Goal: Task Accomplishment & Management: Manage account settings

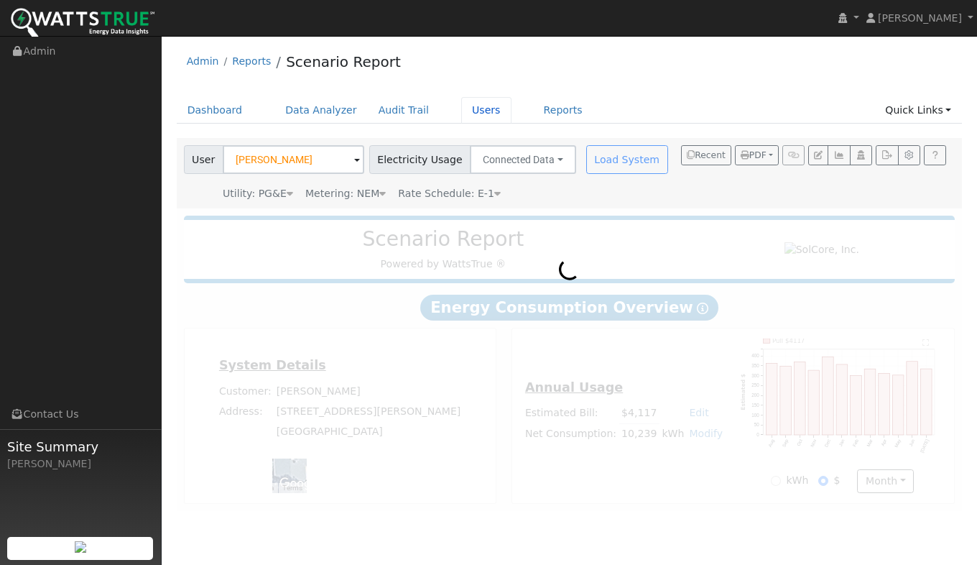
click at [461, 110] on link "Users" at bounding box center [486, 110] width 50 height 27
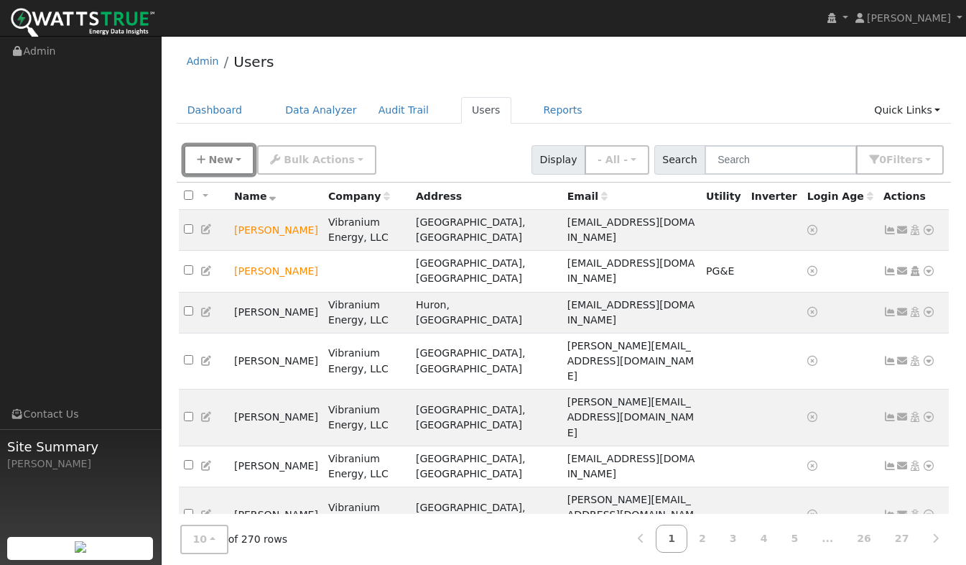
click at [233, 157] on button "New" at bounding box center [219, 159] width 71 height 29
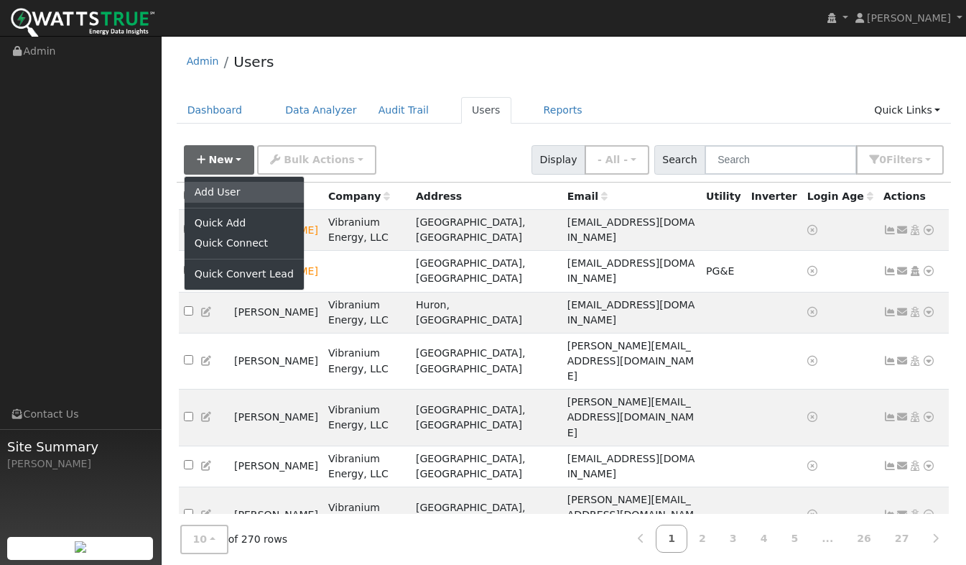
click at [228, 192] on link "Add User" at bounding box center [244, 192] width 119 height 20
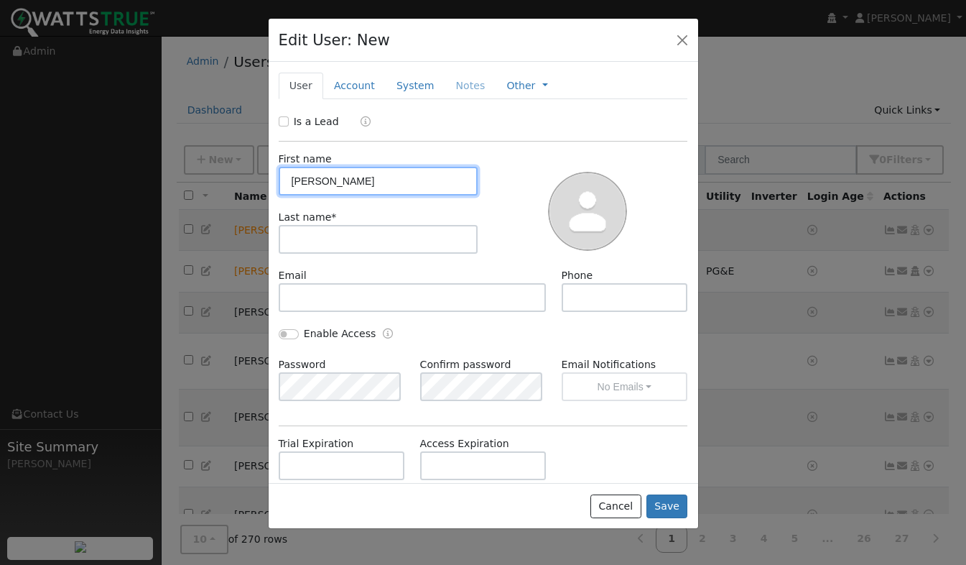
type input "Trevor"
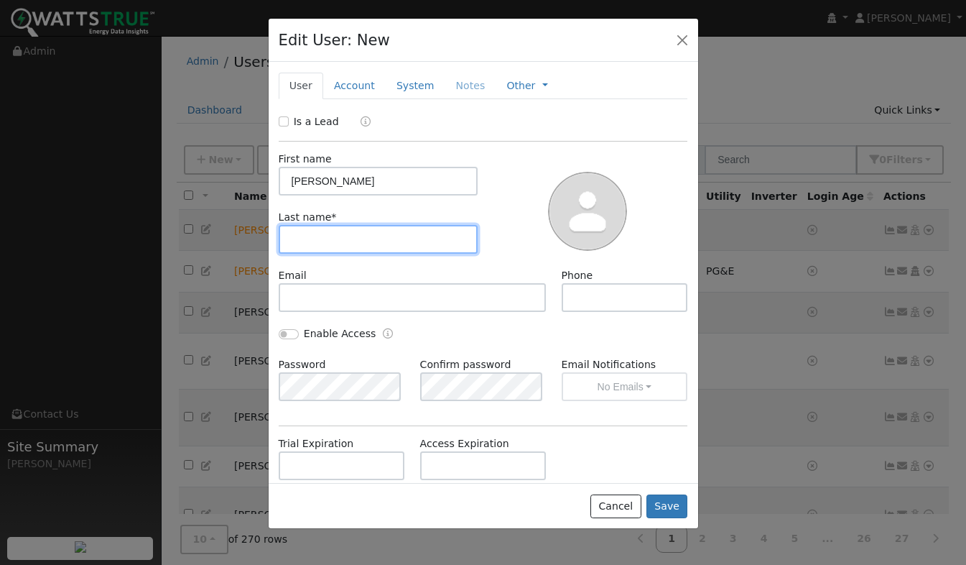
type input "L"
type input "Kelly"
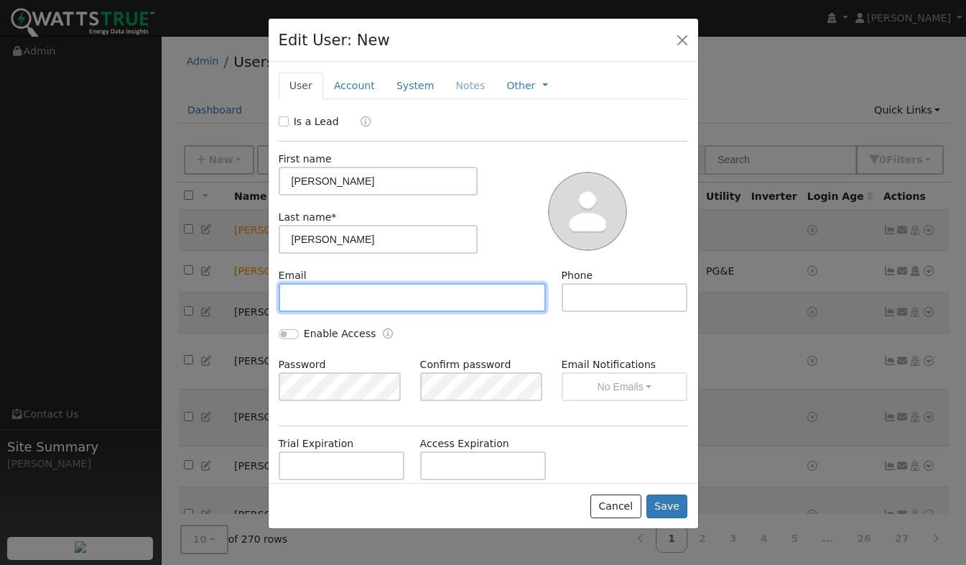
click at [302, 297] on input "text" at bounding box center [413, 297] width 268 height 29
type input "trevorkelly@solcorepower.com"
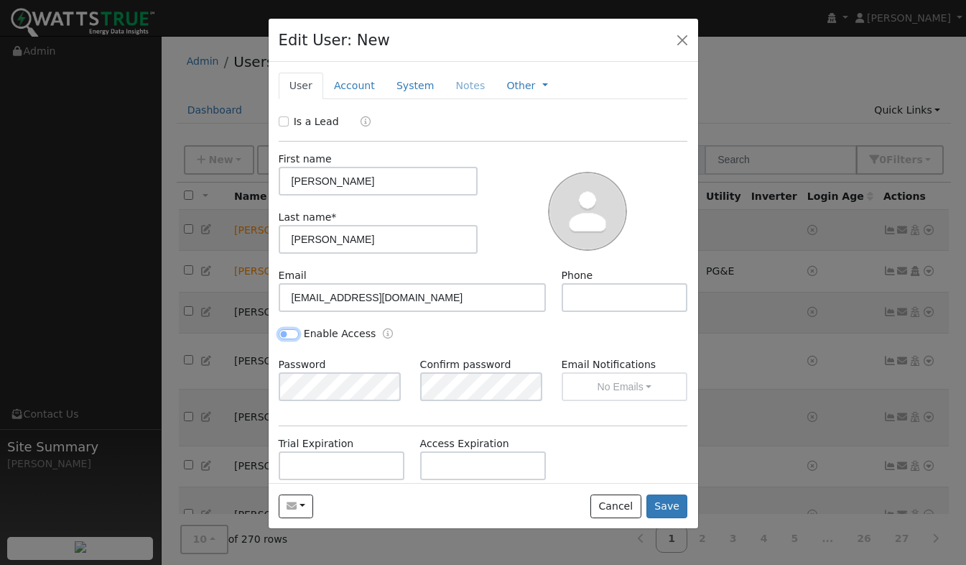
click at [284, 335] on input "Enable Access" at bounding box center [289, 334] width 20 height 10
checkbox input "true"
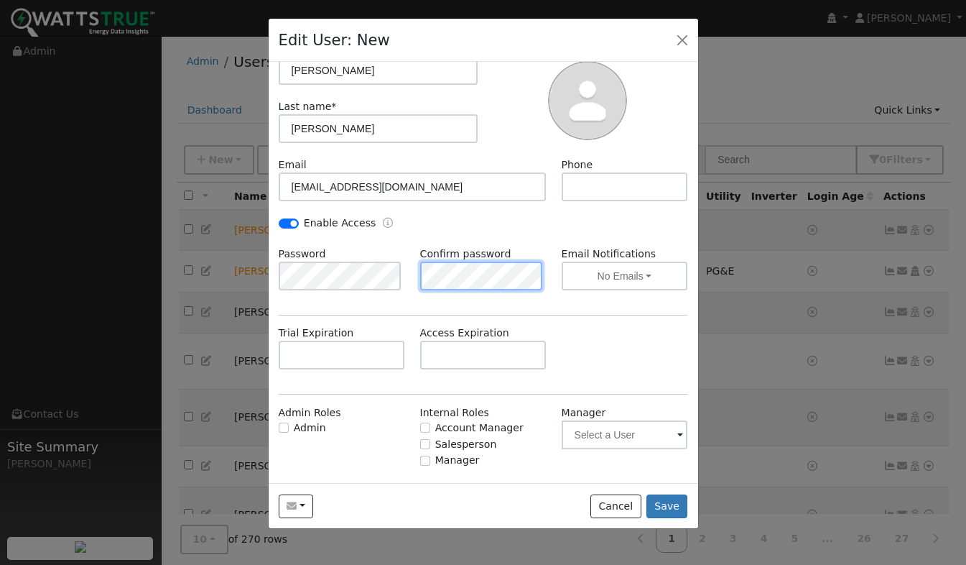
scroll to position [136, 0]
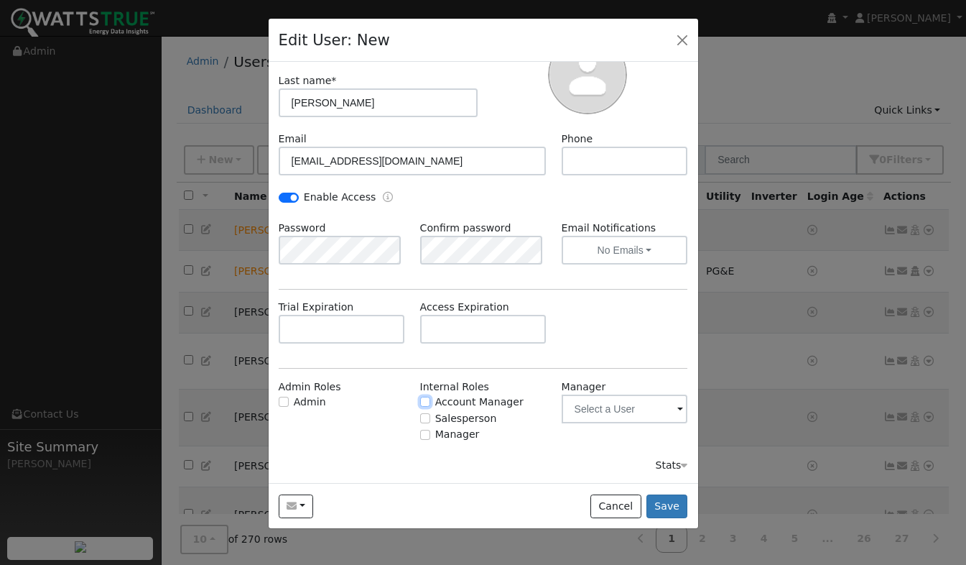
click at [422, 402] on input "Account Manager" at bounding box center [425, 401] width 10 height 10
checkbox input "true"
click at [421, 437] on input "Manager" at bounding box center [425, 435] width 10 height 10
checkbox input "true"
click at [425, 419] on input "Salesperson" at bounding box center [425, 418] width 10 height 10
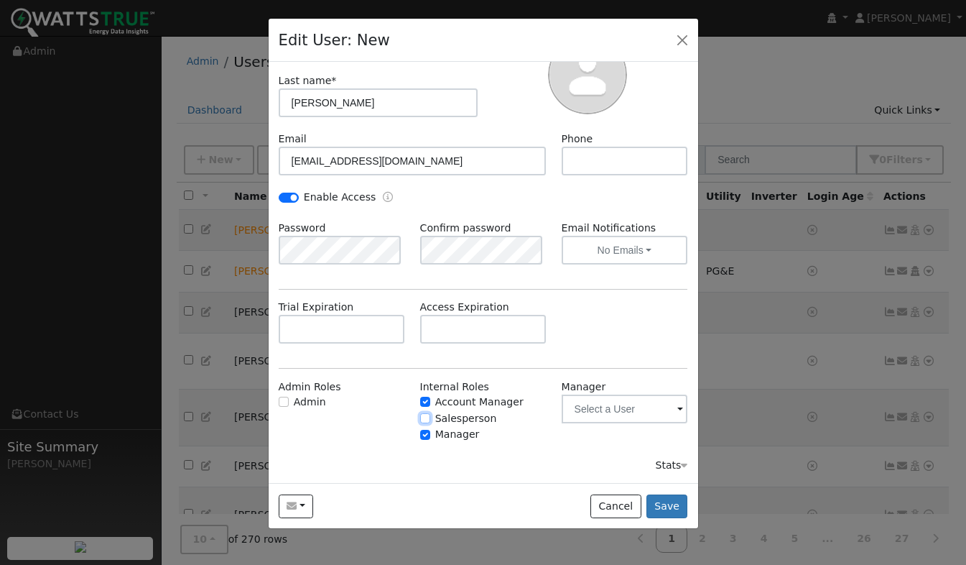
checkbox input "true"
click at [610, 410] on input "text" at bounding box center [625, 408] width 126 height 29
click at [564, 445] on div "Admin Roles Admin Internal Roles Account Manager Salesperson Manager Manager" at bounding box center [483, 418] width 425 height 79
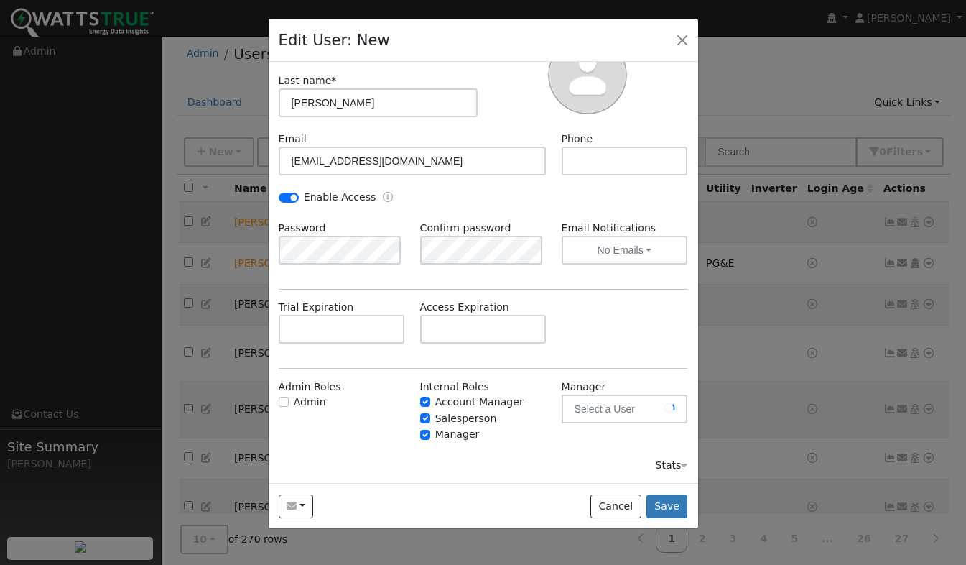
scroll to position [15, 0]
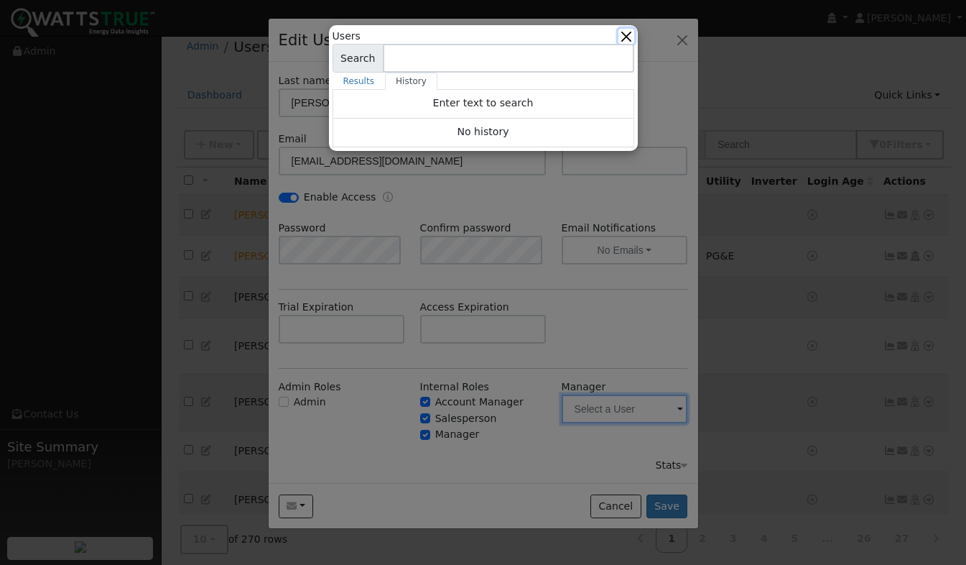
click at [630, 34] on button "button" at bounding box center [625, 36] width 15 height 15
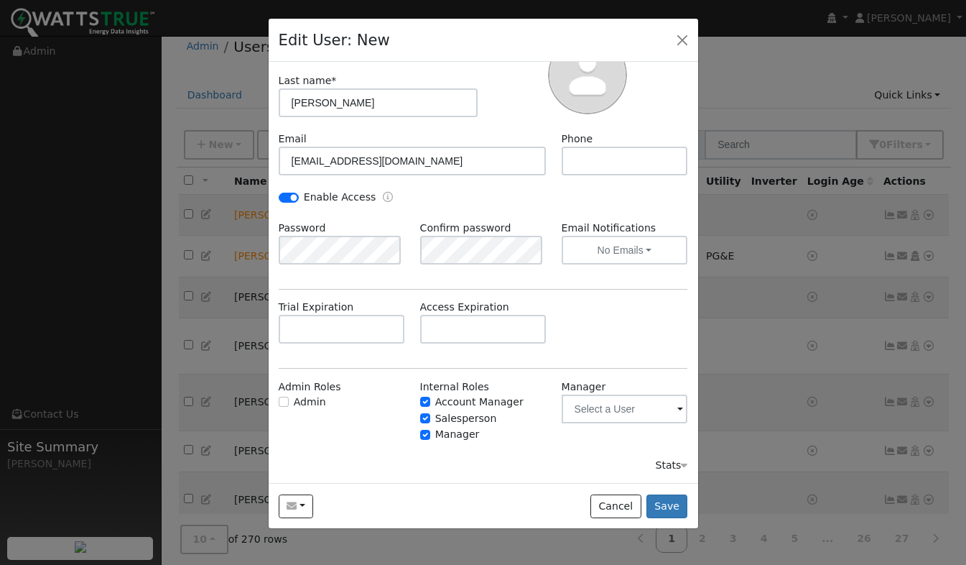
scroll to position [0, 0]
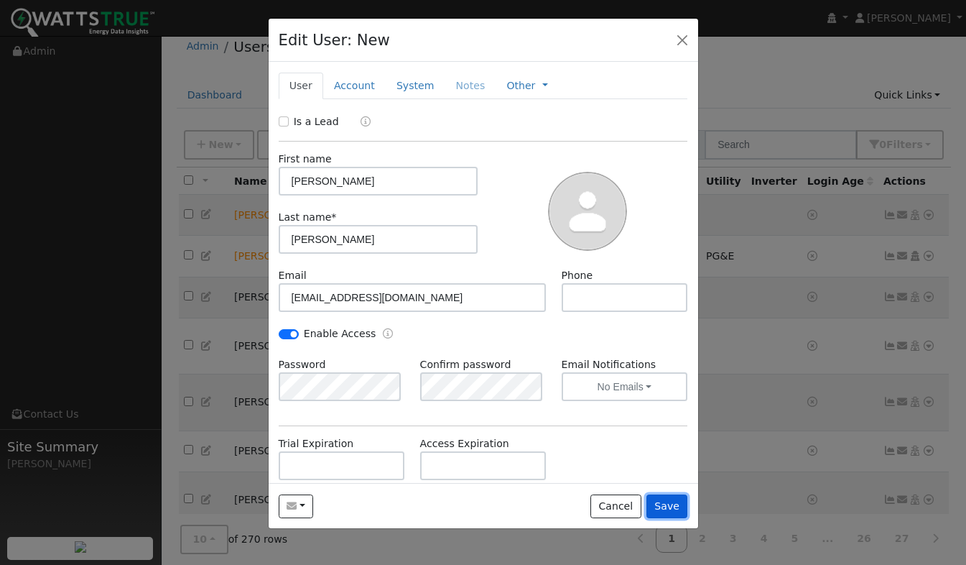
click at [666, 508] on button "Save" at bounding box center [667, 506] width 42 height 24
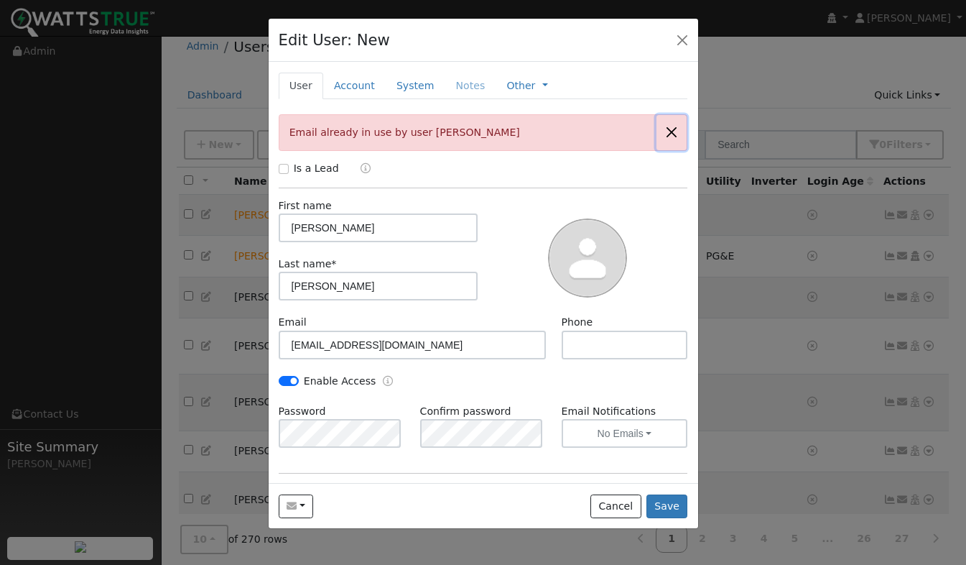
click at [662, 134] on button "button" at bounding box center [672, 132] width 30 height 35
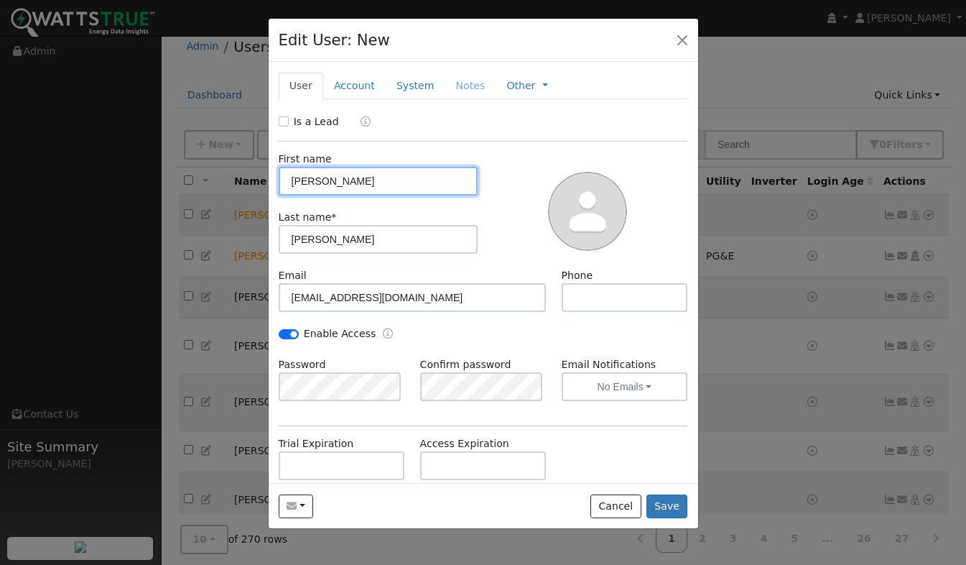
drag, startPoint x: 334, startPoint y: 182, endPoint x: 250, endPoint y: 185, distance: 84.1
click at [0, 0] on div "Edit User: New Select an Ac... New Account Nickname Cancel Create Are you sure …" at bounding box center [0, 0] width 0 height 0
type input "Justin"
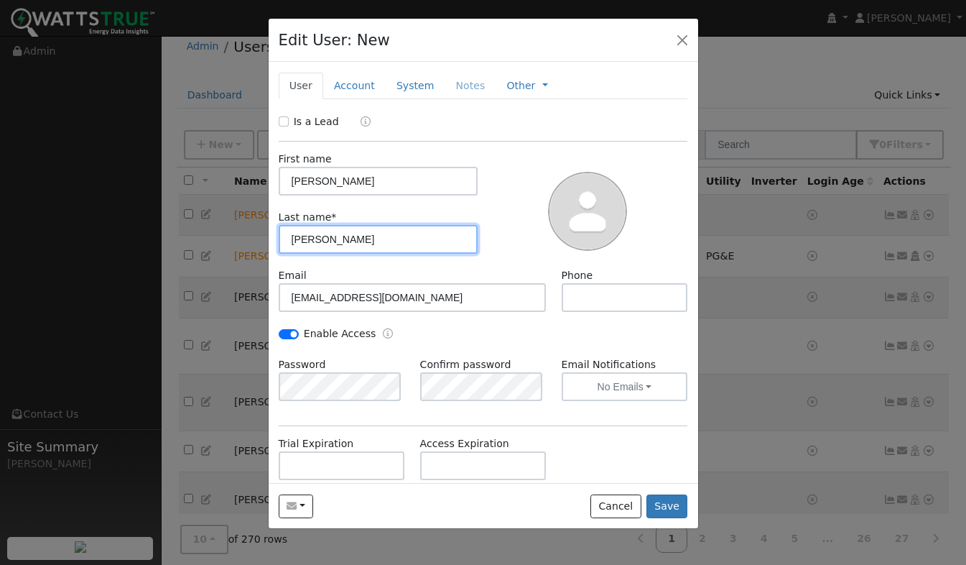
drag, startPoint x: 330, startPoint y: 241, endPoint x: 218, endPoint y: 237, distance: 112.9
click at [0, 0] on div "Edit User: New Select an Ac... New Account Nickname Cancel Create Are you sure …" at bounding box center [0, 0] width 0 height 0
type input "Fellenz"
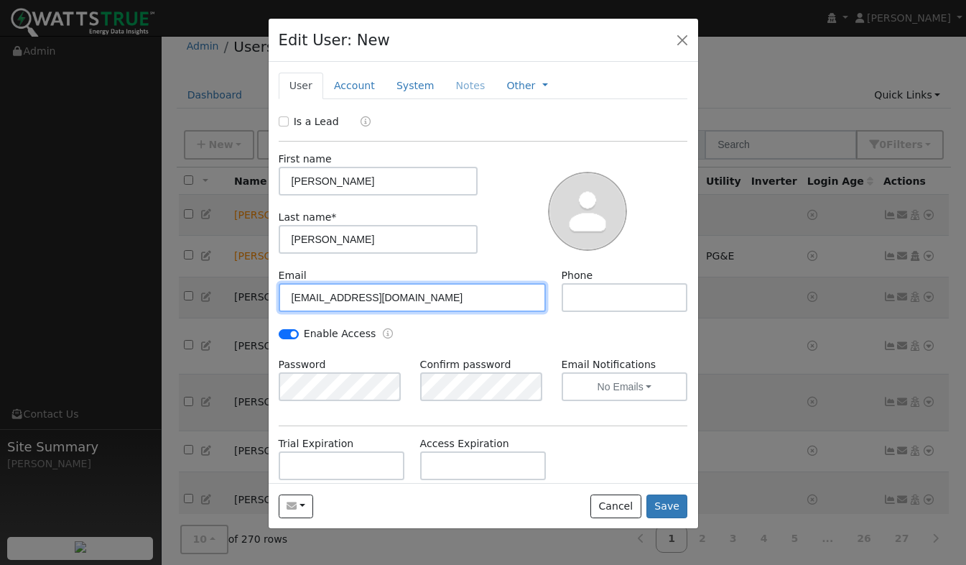
drag, startPoint x: 337, startPoint y: 297, endPoint x: 278, endPoint y: 305, distance: 59.4
click at [279, 305] on input "trevorkelly@solcorepower.com" at bounding box center [413, 297] width 268 height 29
type input "justinfellenz@solcorepower.com"
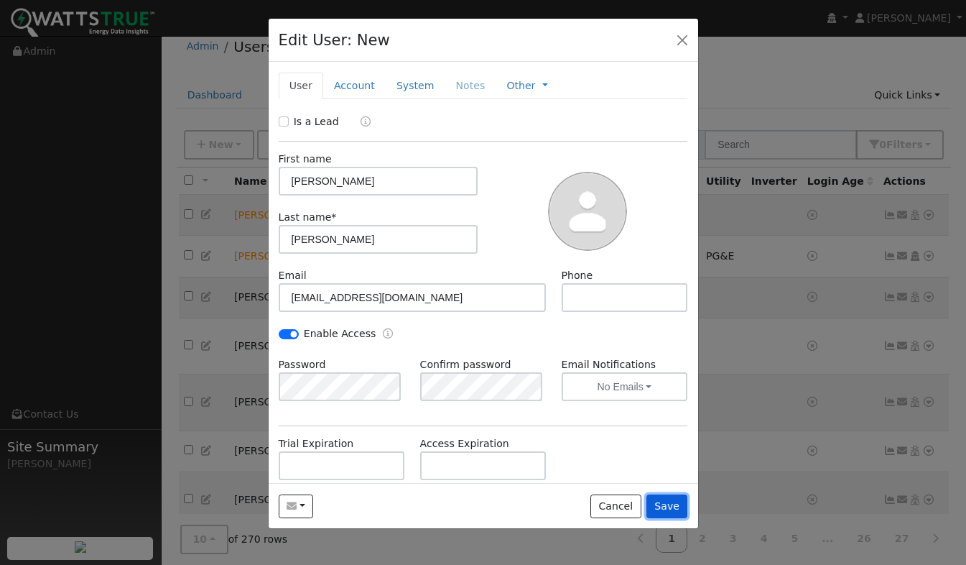
click at [672, 505] on button "Save" at bounding box center [667, 506] width 42 height 24
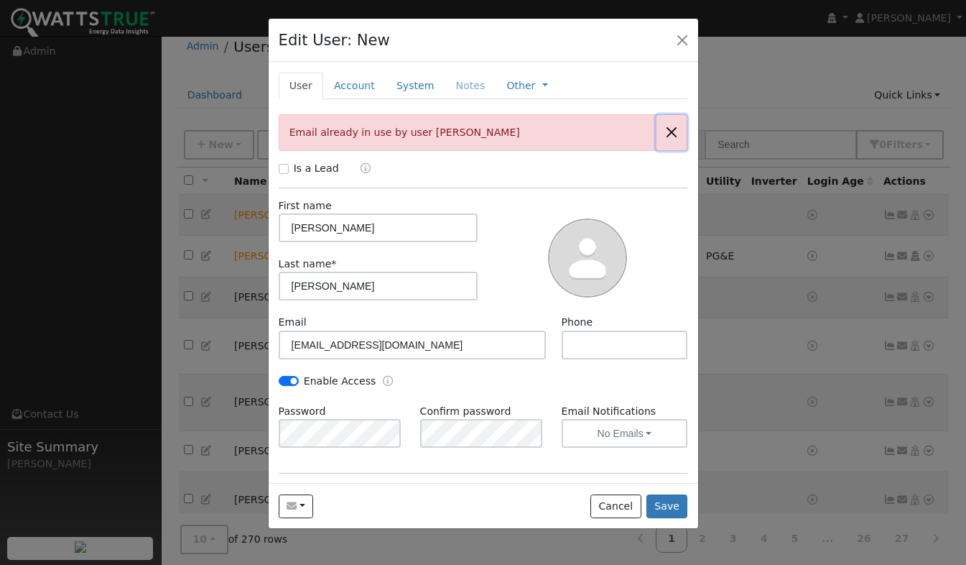
click at [664, 135] on button "button" at bounding box center [672, 132] width 30 height 35
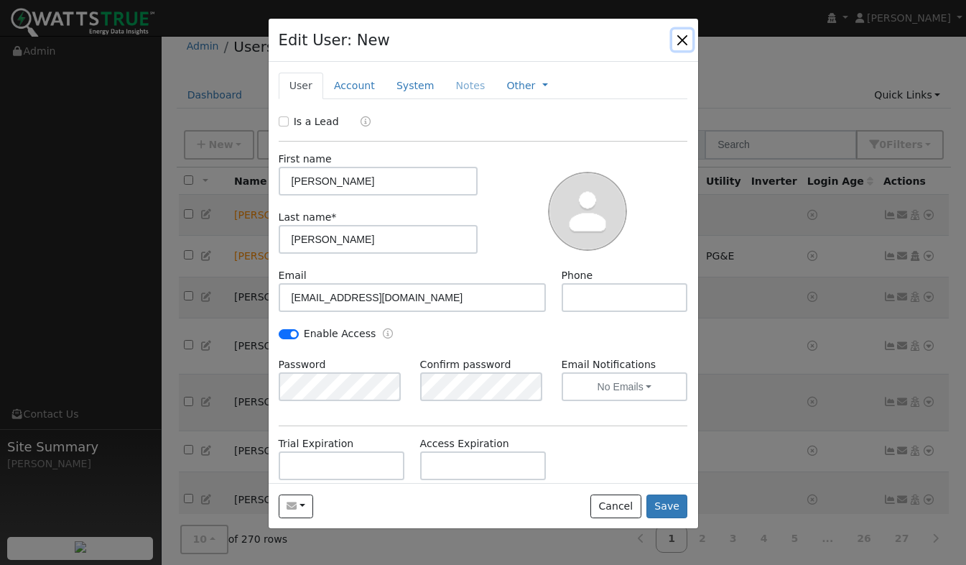
click at [685, 40] on button "button" at bounding box center [682, 39] width 20 height 20
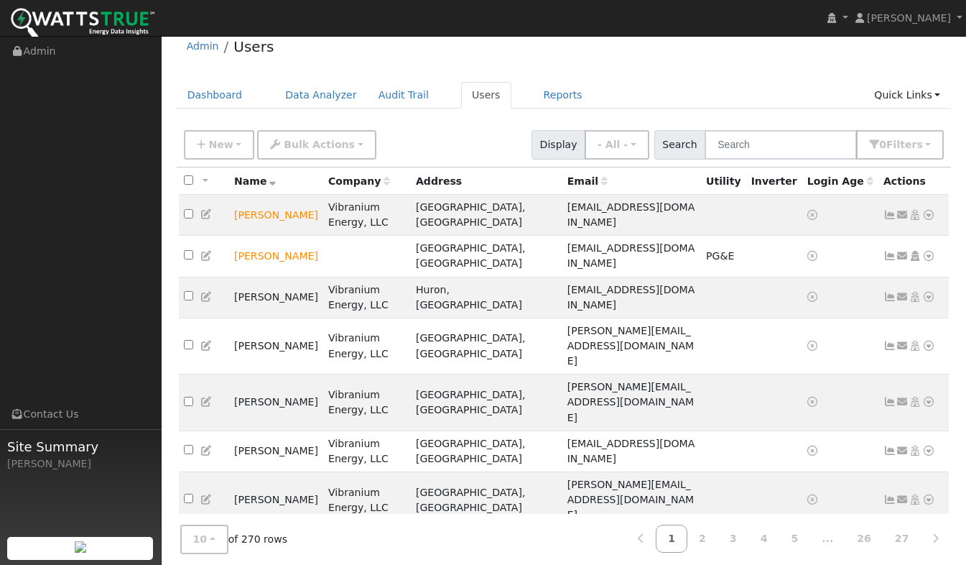
click at [468, 89] on link "Users" at bounding box center [486, 95] width 50 height 27
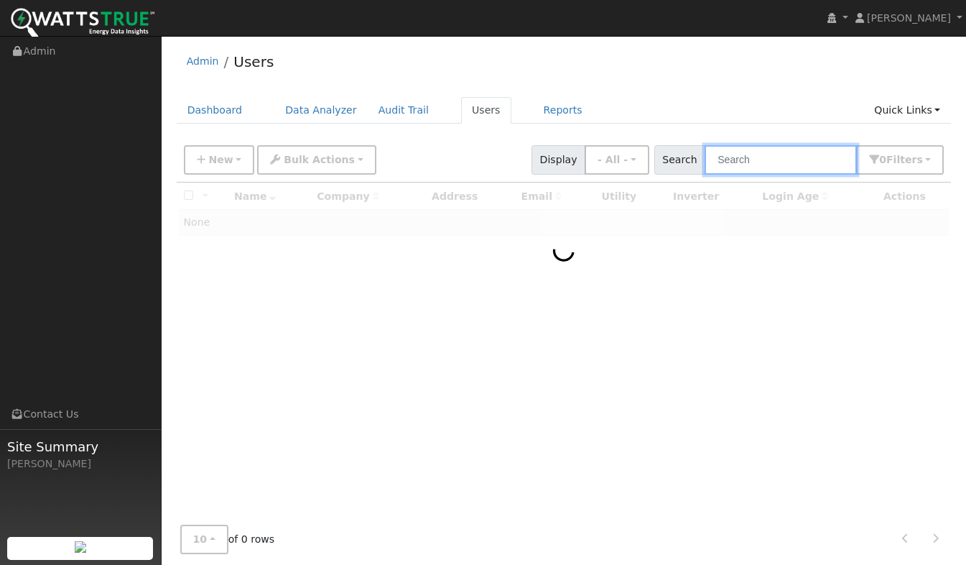
click at [772, 162] on input "text" at bounding box center [781, 159] width 152 height 29
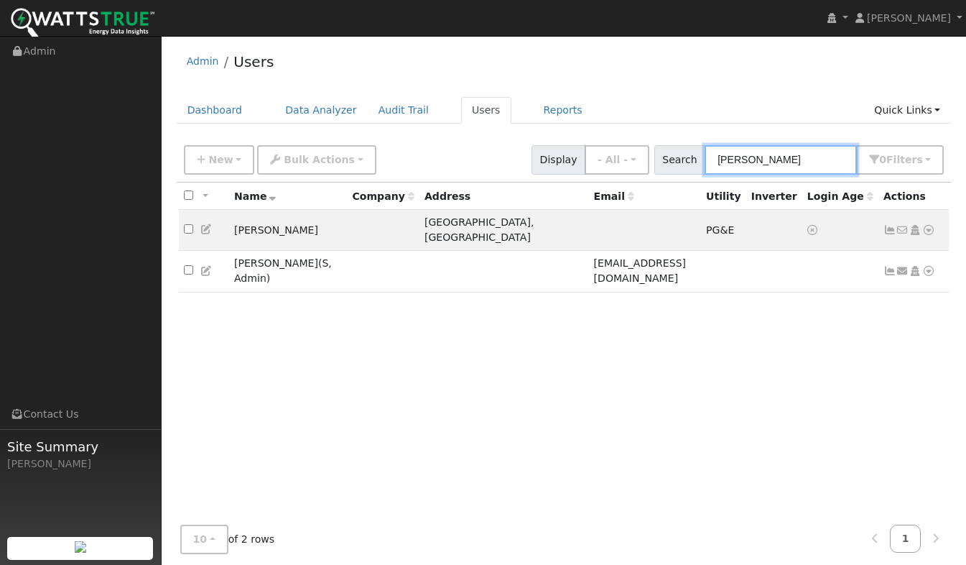
type input "Justin"
click at [929, 266] on icon at bounding box center [928, 271] width 13 height 10
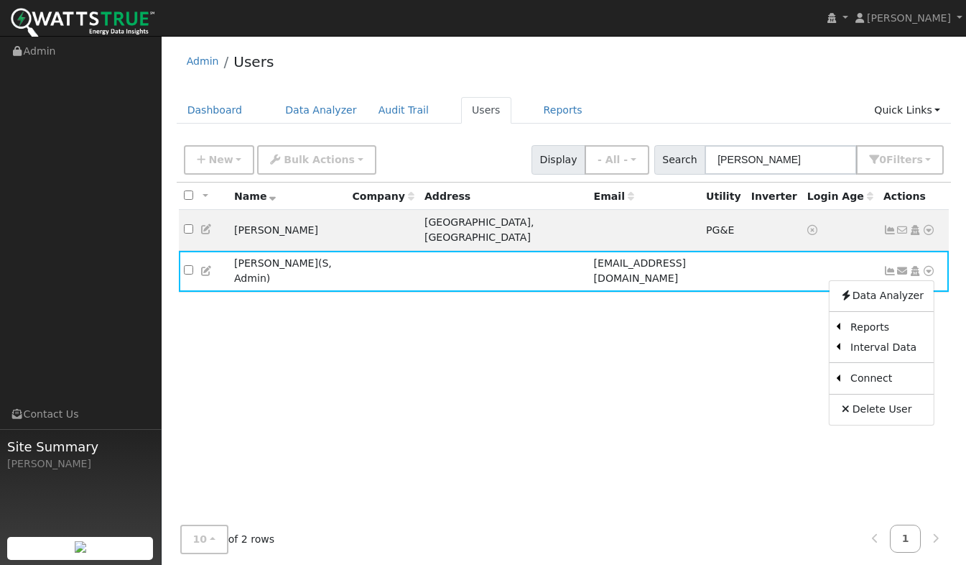
drag, startPoint x: 324, startPoint y: 316, endPoint x: 316, endPoint y: 312, distance: 8.7
click at [324, 316] on div "All None All on page None on page Name Company Address Email Utility Inverter L…" at bounding box center [564, 351] width 775 height 339
click at [207, 266] on icon at bounding box center [206, 271] width 13 height 10
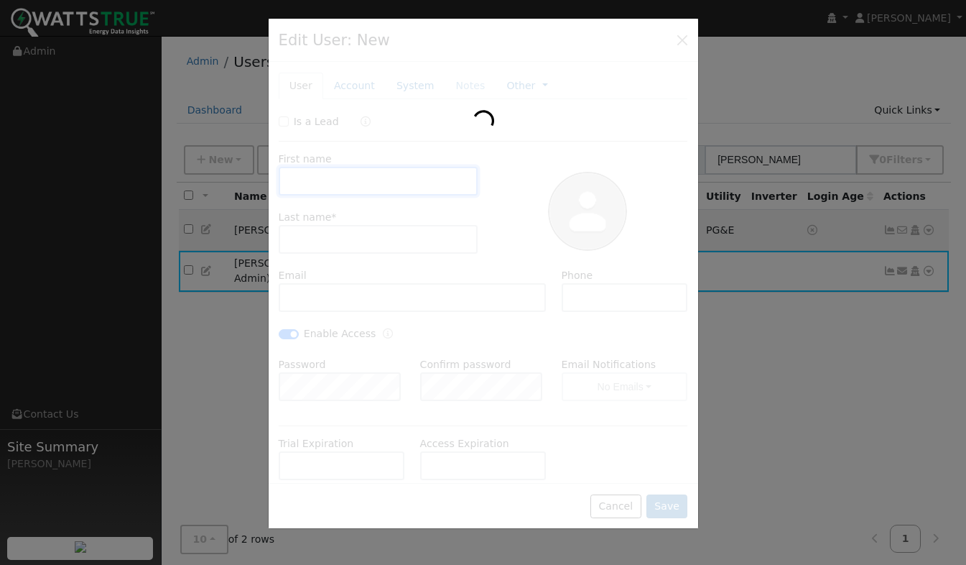
type input "Justin"
type input "Fellenz"
type input "justinfellenz@solcorepower.com"
checkbox input "true"
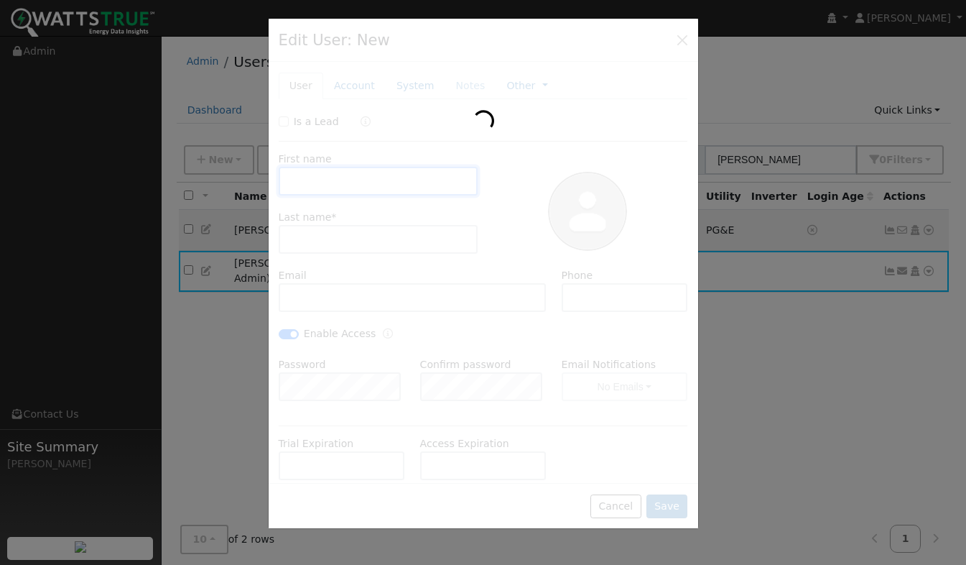
checkbox input "true"
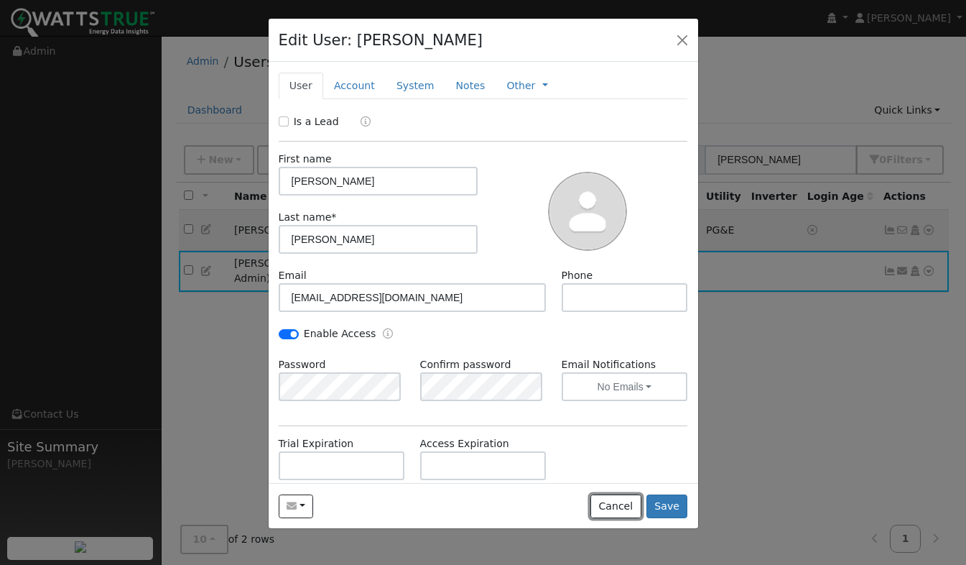
click at [618, 514] on button "Cancel" at bounding box center [615, 506] width 51 height 24
